Goal: Check status: Check status

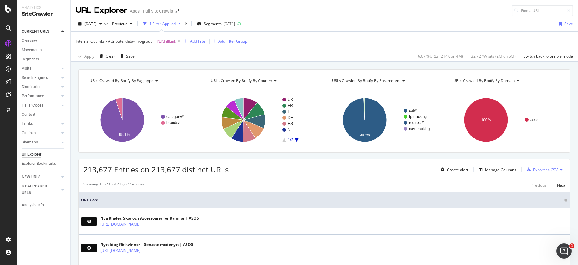
click at [121, 40] on span "Internal Outlinks - Attribute: data-link-group" at bounding box center [114, 40] width 77 height 5
click at [328, 43] on div "Internal Outlinks - Attribute: data-link-group = PLP.PillLink Add Filter Add Fi…" at bounding box center [324, 41] width 497 height 19
click at [97, 25] on span "[DATE]" at bounding box center [90, 23] width 12 height 5
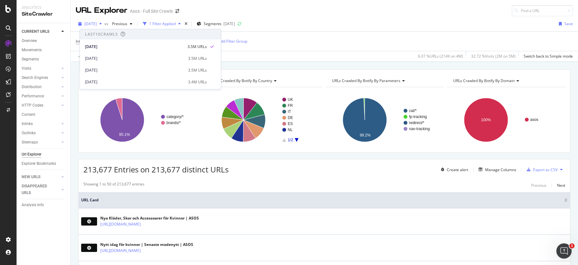
click at [97, 25] on span "[DATE]" at bounding box center [90, 23] width 12 height 5
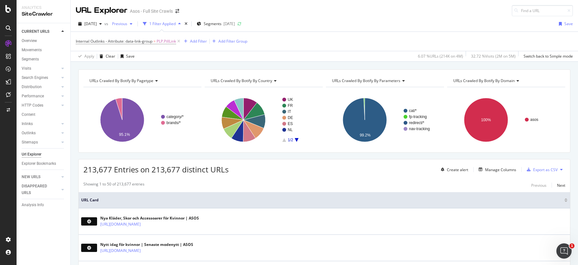
click at [127, 24] on span "Previous" at bounding box center [118, 23] width 18 height 5
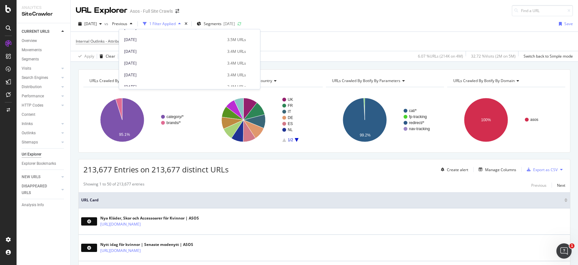
scroll to position [66, 0]
click at [137, 61] on div "[DATE]" at bounding box center [173, 63] width 99 height 6
